Goal: Transaction & Acquisition: Obtain resource

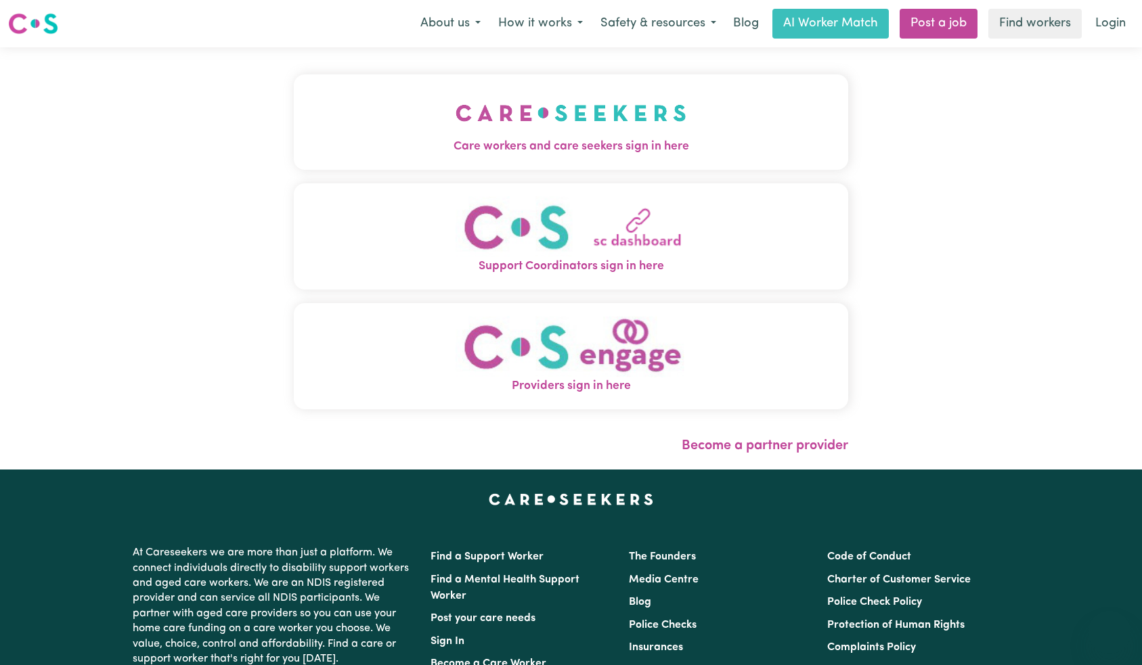
click at [455, 136] on img "Care workers and care seekers sign in here" at bounding box center [570, 113] width 231 height 50
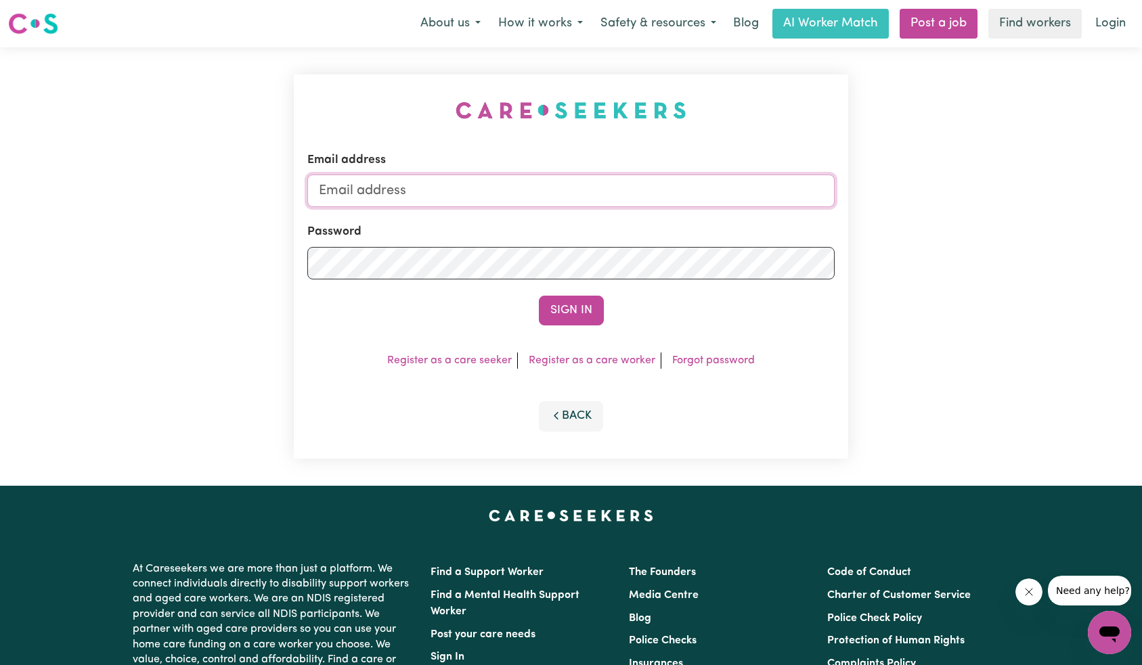
click at [530, 200] on input "Email address" at bounding box center [571, 191] width 528 height 32
type input "[EMAIL_ADDRESS][DOMAIN_NAME]"
click at [560, 307] on button "Sign In" at bounding box center [571, 311] width 65 height 30
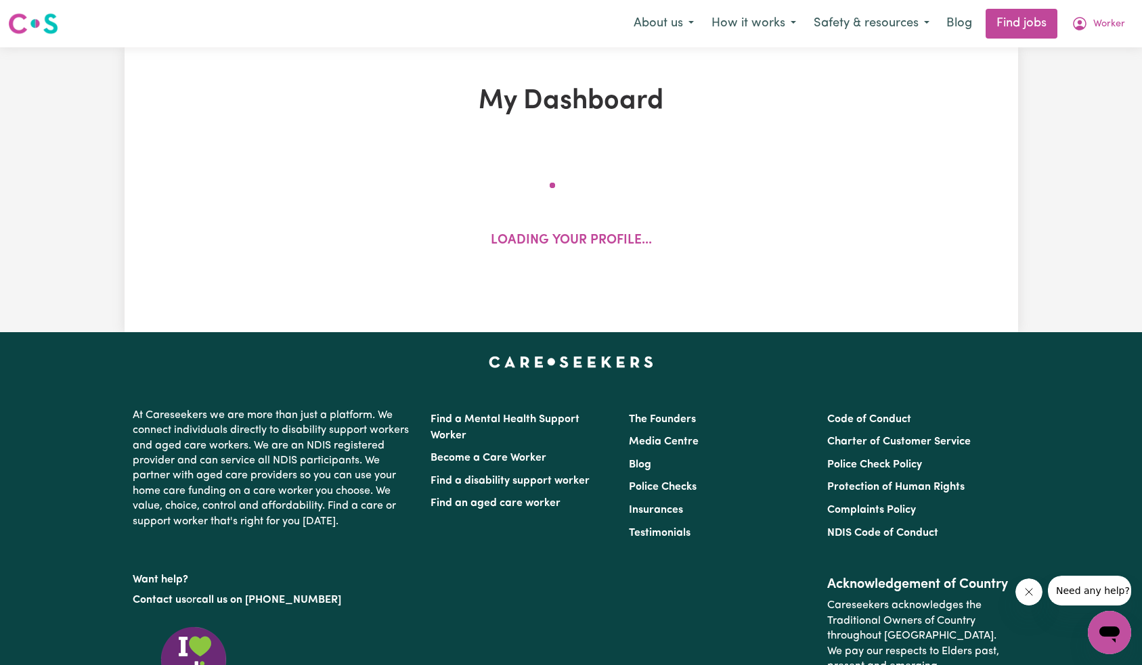
click at [1031, 592] on icon "Close message from company" at bounding box center [1028, 592] width 11 height 11
drag, startPoint x: 1104, startPoint y: 17, endPoint x: 1102, endPoint y: 26, distance: 9.6
click at [1104, 18] on span "Worker" at bounding box center [1109, 24] width 32 height 15
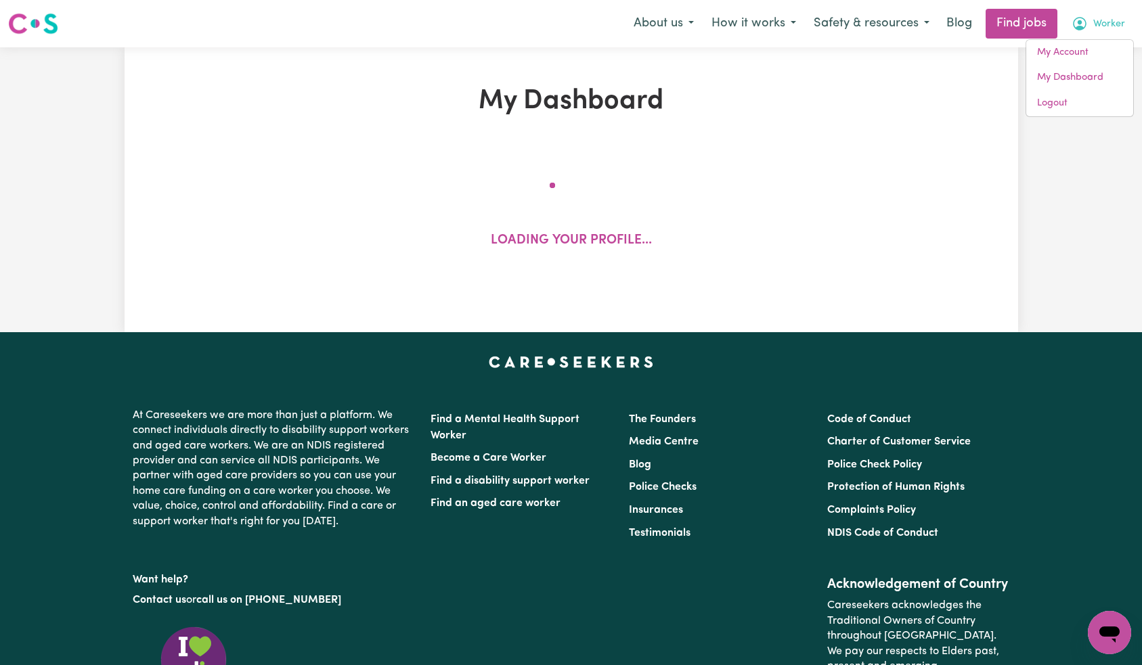
click at [1095, 53] on link "My Account" at bounding box center [1079, 53] width 107 height 26
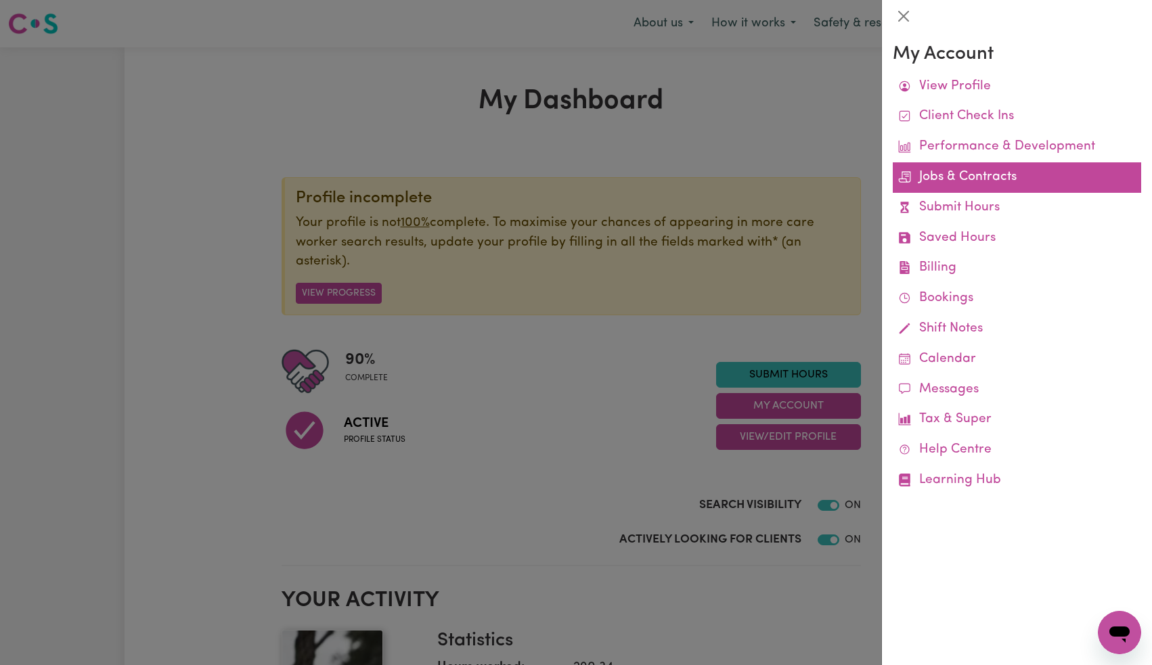
click at [960, 183] on link "Jobs & Contracts" at bounding box center [1017, 177] width 248 height 30
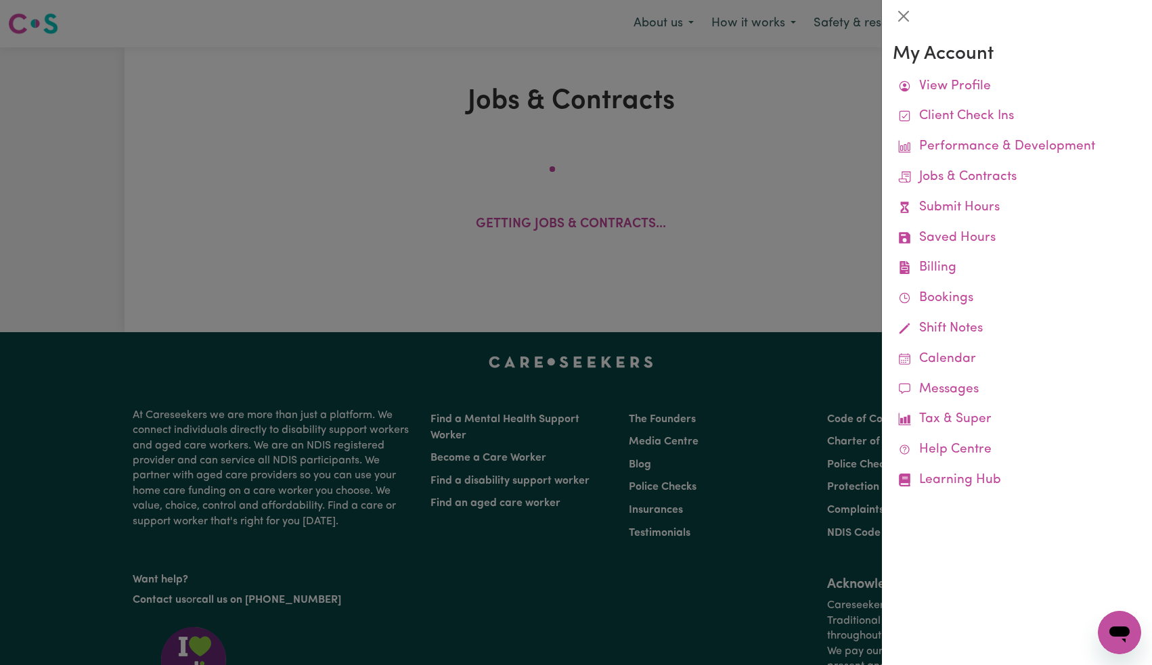
click at [835, 338] on div at bounding box center [576, 332] width 1152 height 665
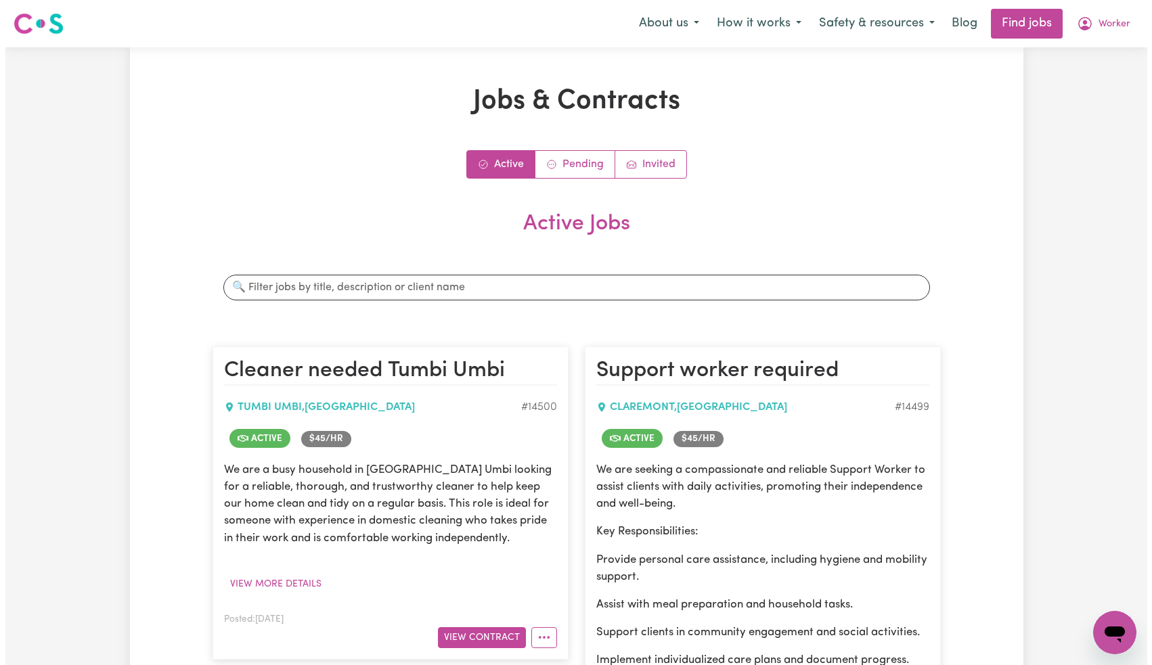
scroll to position [226, 0]
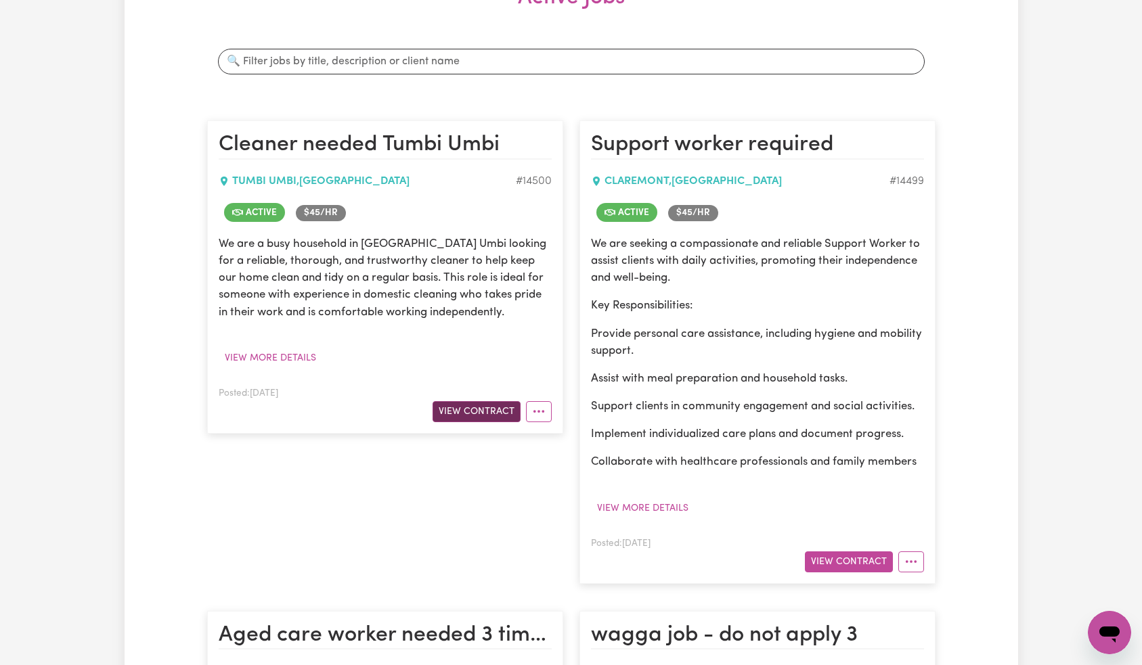
click at [478, 408] on button "View Contract" at bounding box center [476, 411] width 88 height 21
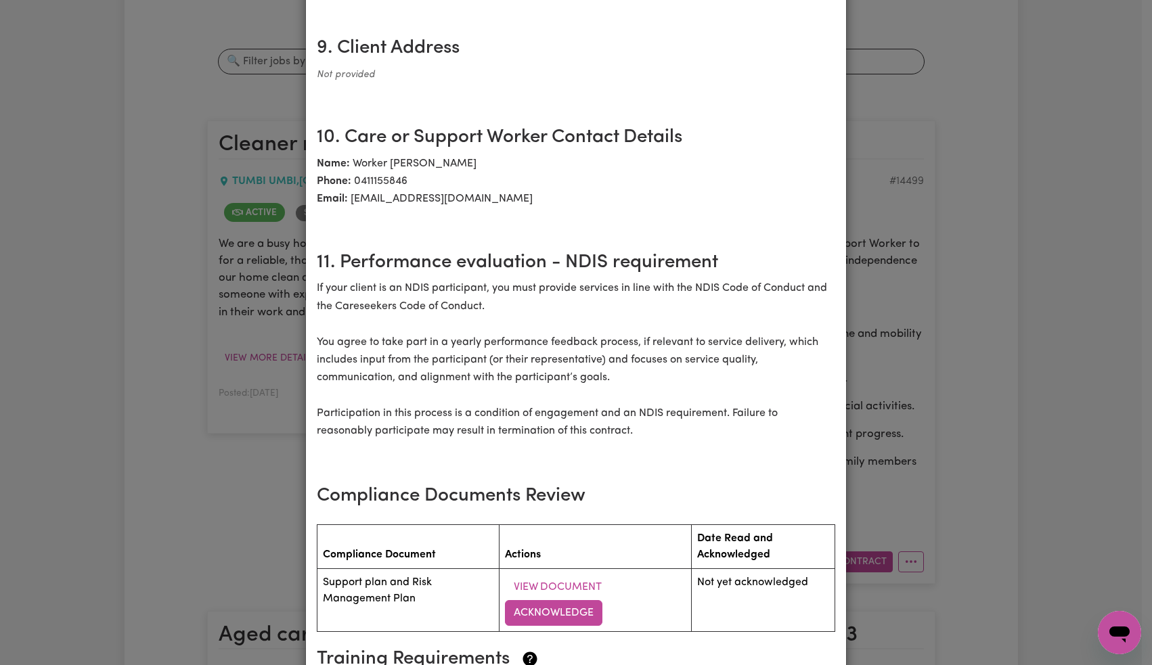
scroll to position [1538, 0]
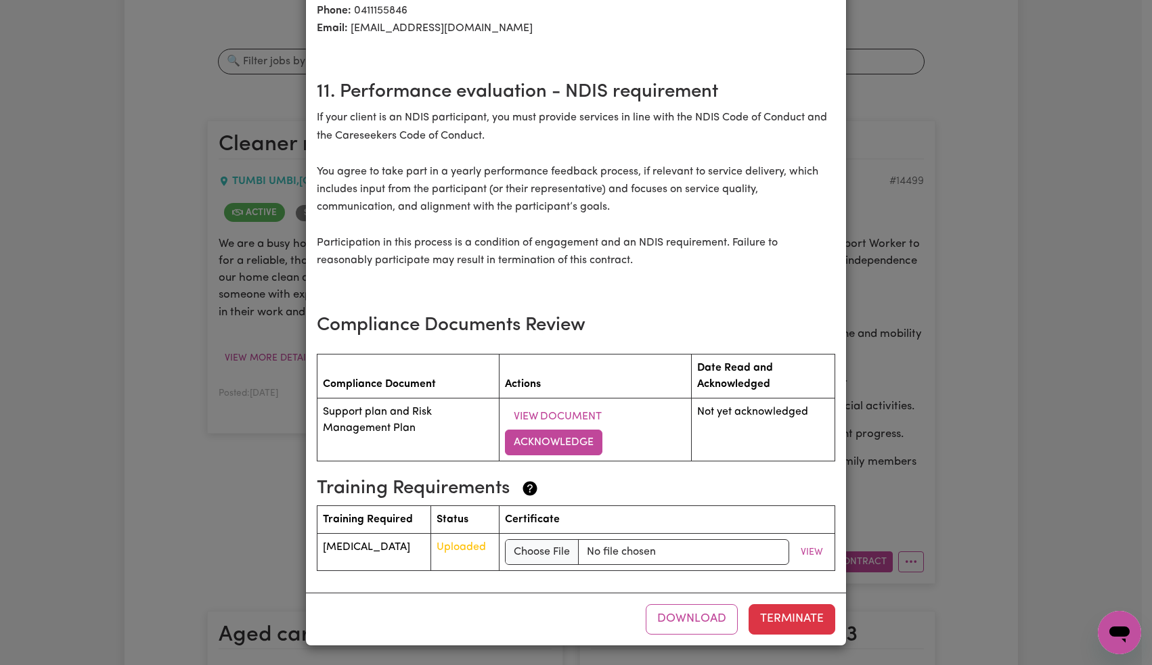
click at [712, 614] on button "Download" at bounding box center [692, 619] width 92 height 30
